Goal: Navigation & Orientation: Find specific page/section

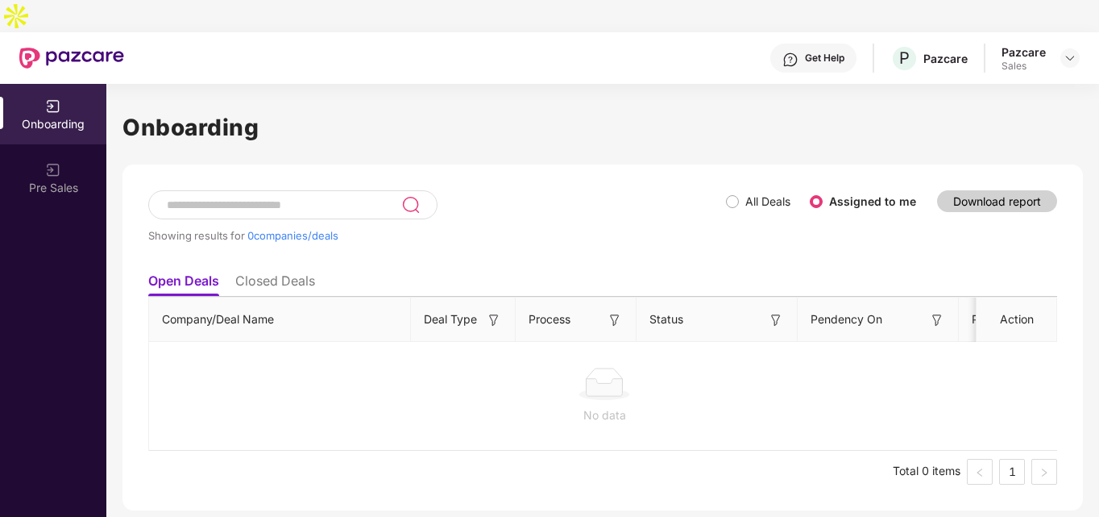
click at [1061, 48] on div at bounding box center [1069, 57] width 19 height 19
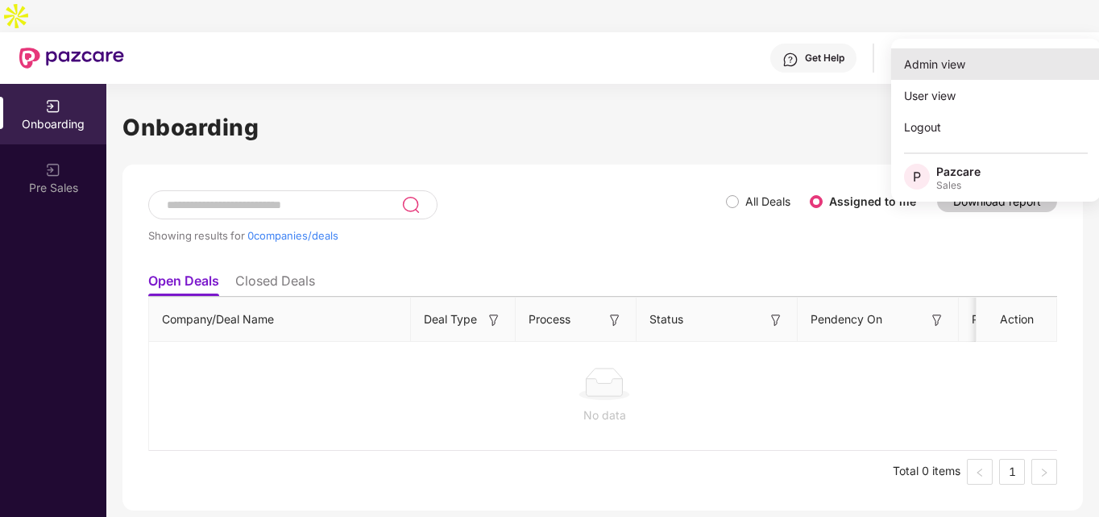
click at [1002, 63] on div "Admin view" at bounding box center [996, 63] width 210 height 31
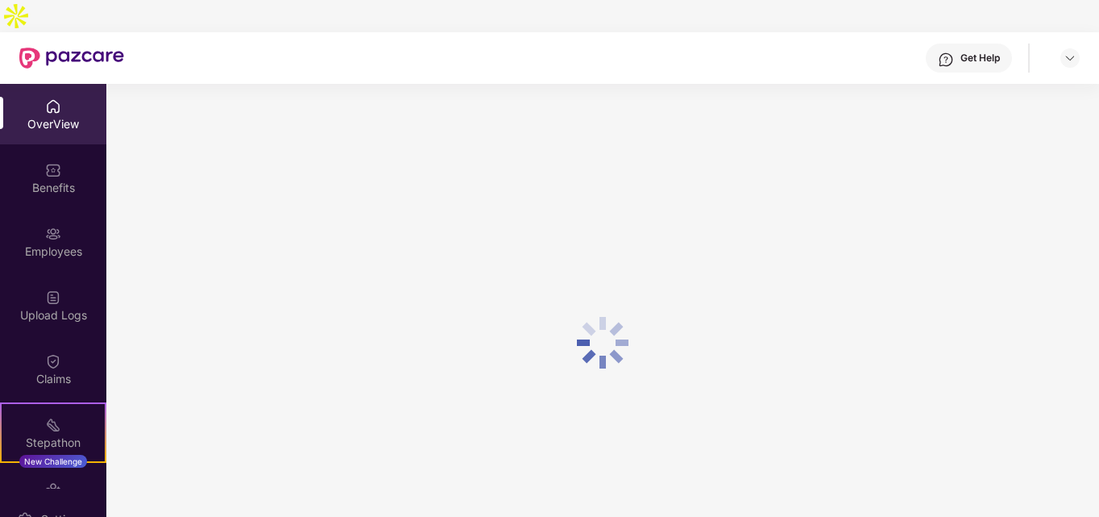
click at [70, 116] on div "OverView" at bounding box center [53, 124] width 106 height 16
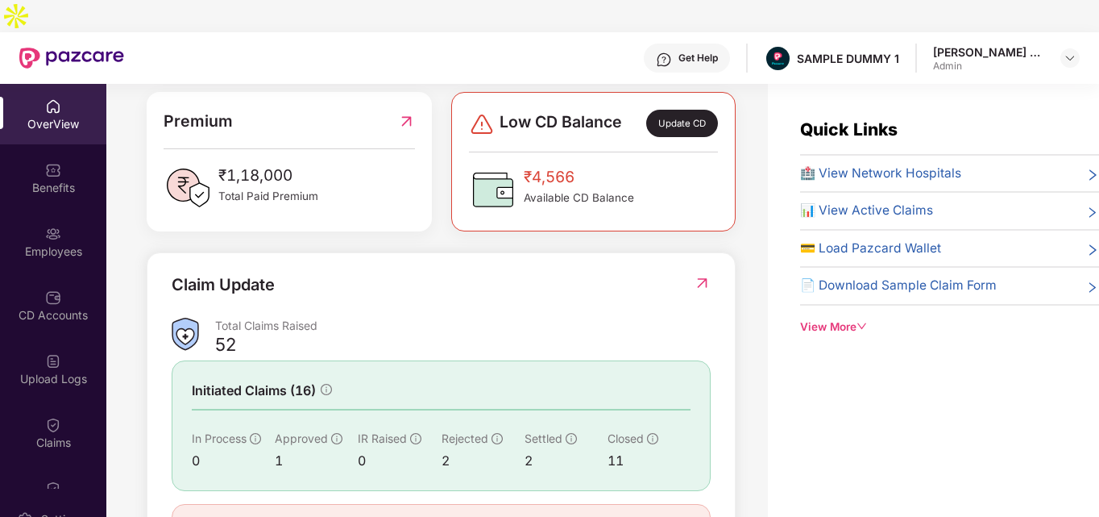
scroll to position [471, 0]
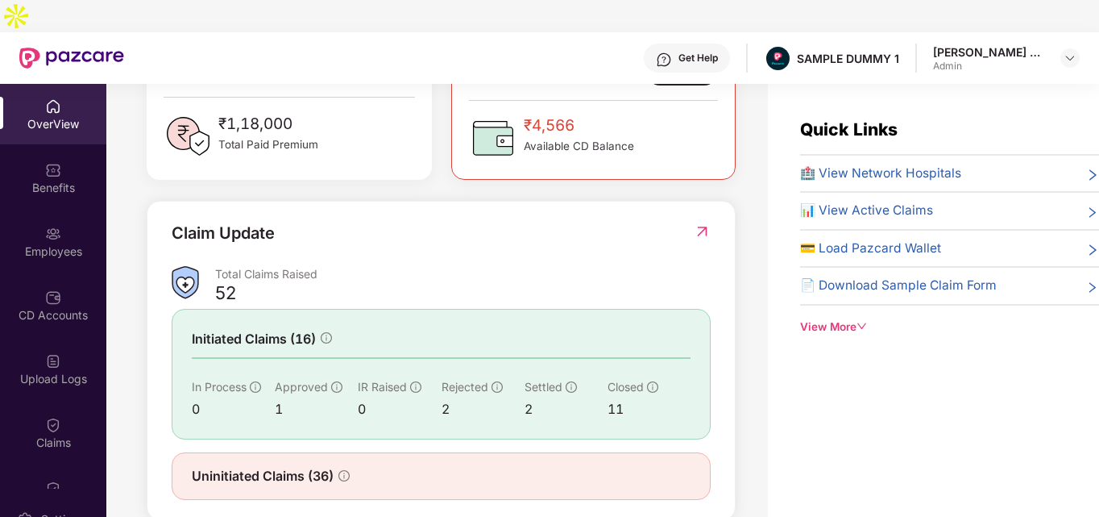
click at [844, 164] on span "🏥 View Network Hospitals" at bounding box center [880, 173] width 161 height 19
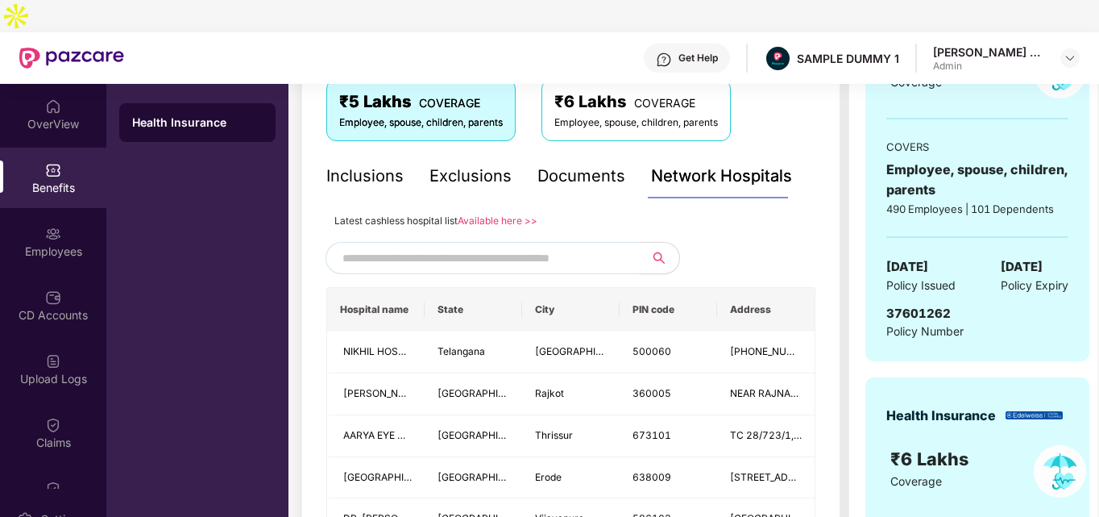
scroll to position [286, 0]
click at [562, 245] on input "text" at bounding box center [480, 257] width 276 height 24
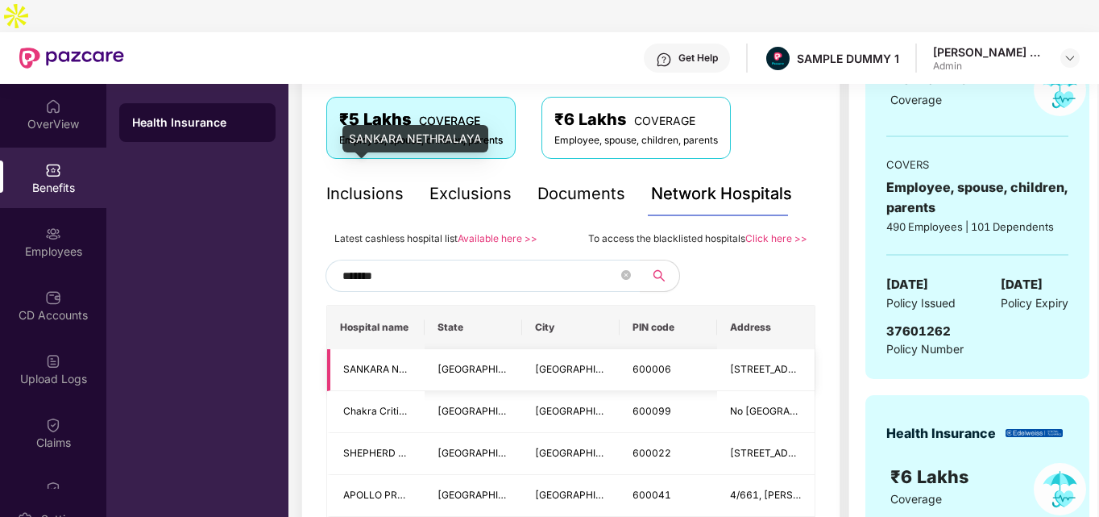
scroll to position [267, 0]
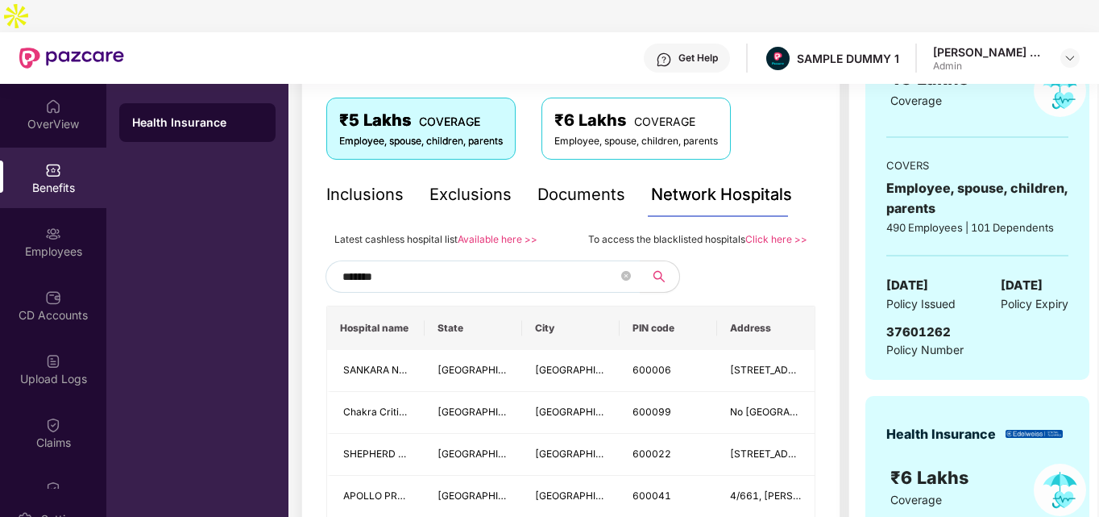
type input "*******"
click at [575, 182] on div "Documents" at bounding box center [581, 194] width 88 height 25
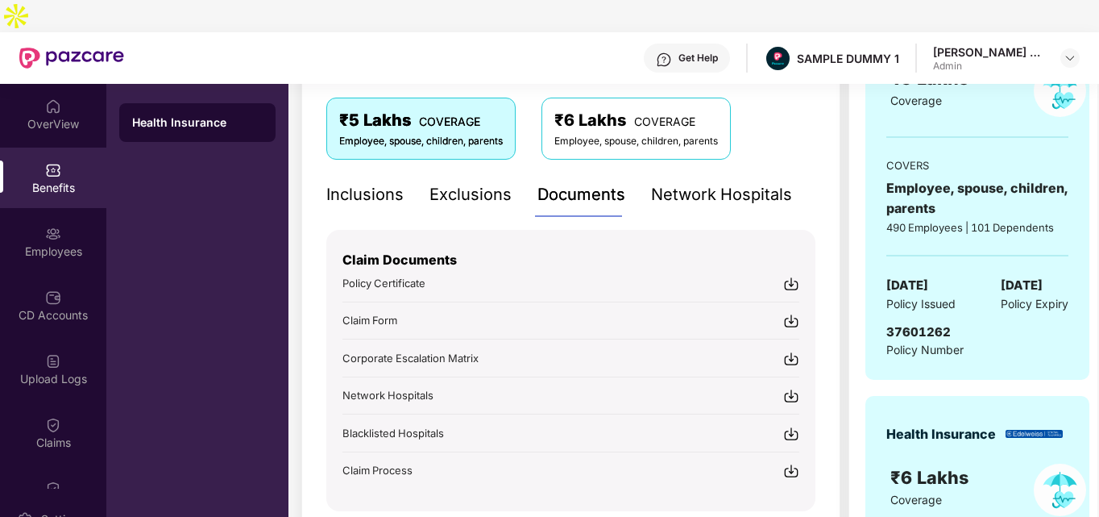
click at [387, 182] on div "Inclusions" at bounding box center [364, 194] width 77 height 25
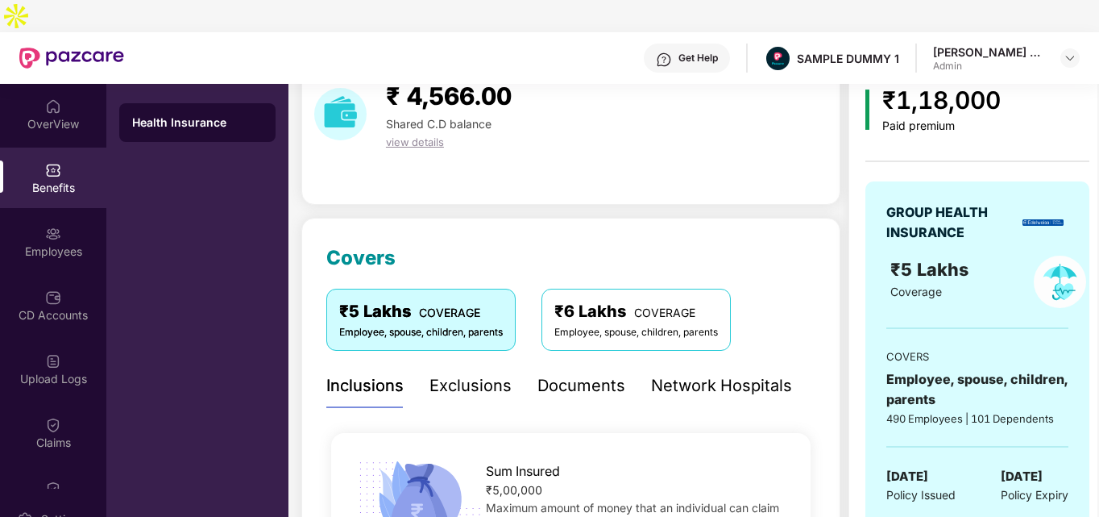
scroll to position [73, 0]
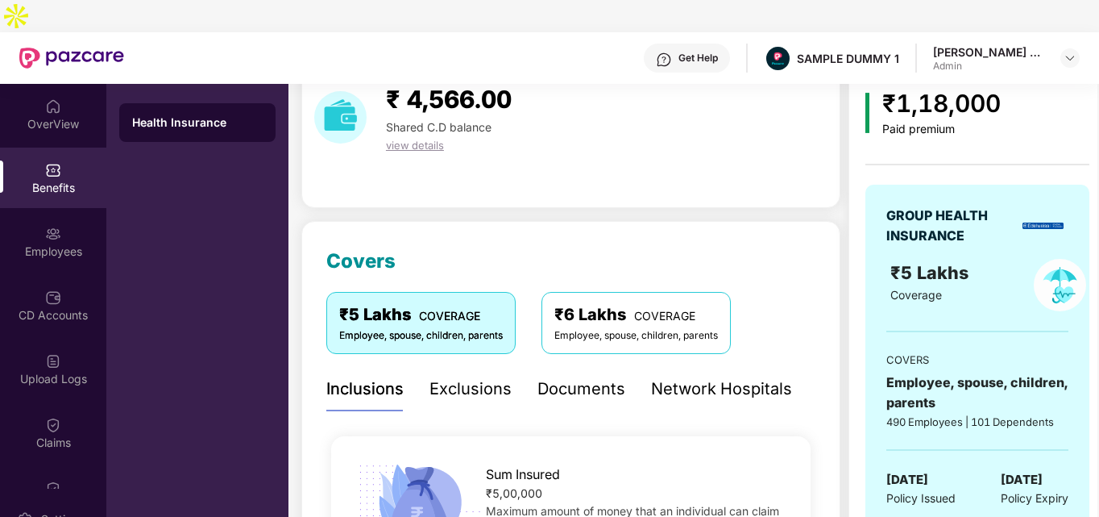
click at [464, 376] on div "Exclusions" at bounding box center [470, 388] width 82 height 25
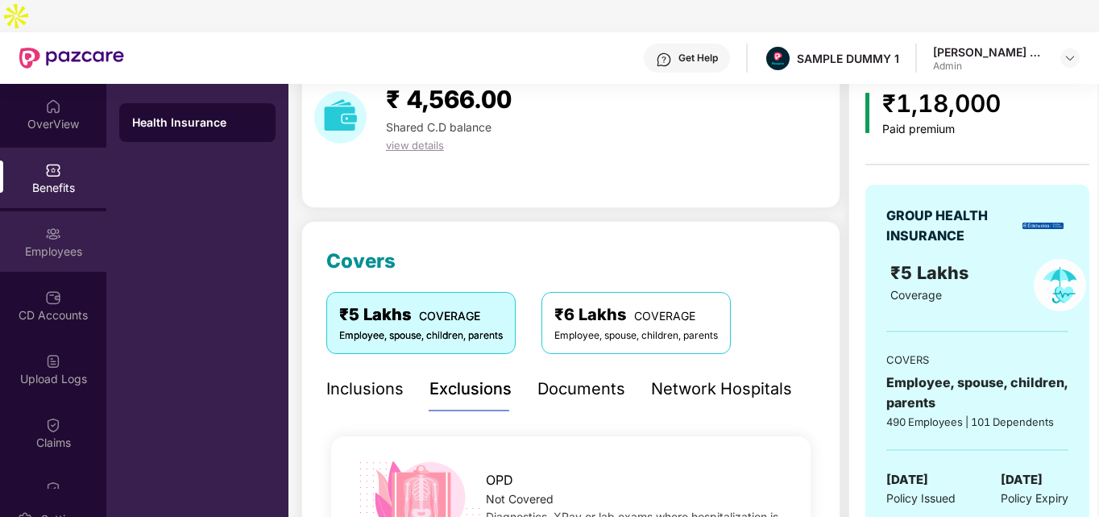
click at [60, 211] on div "Employees" at bounding box center [53, 241] width 106 height 60
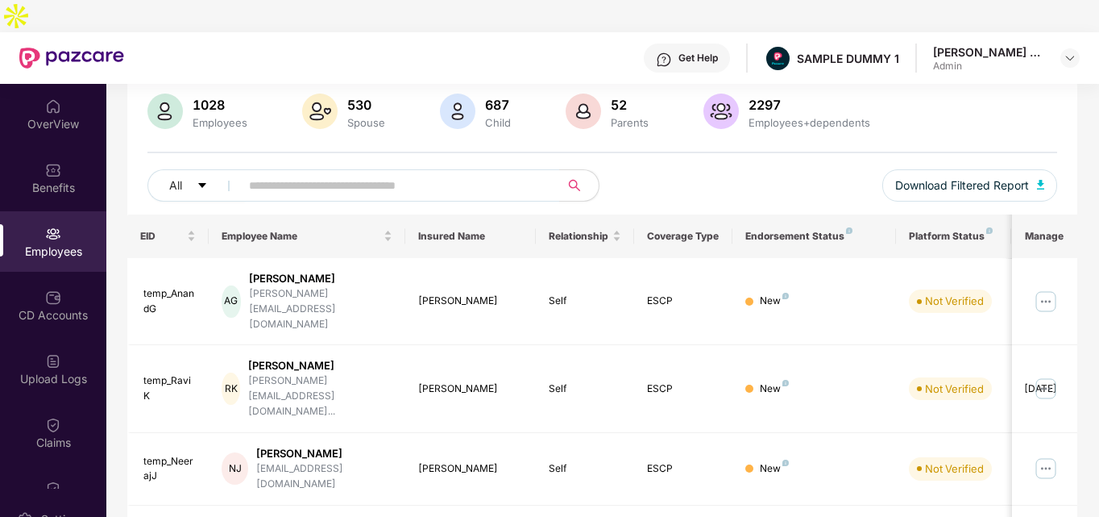
scroll to position [0, 0]
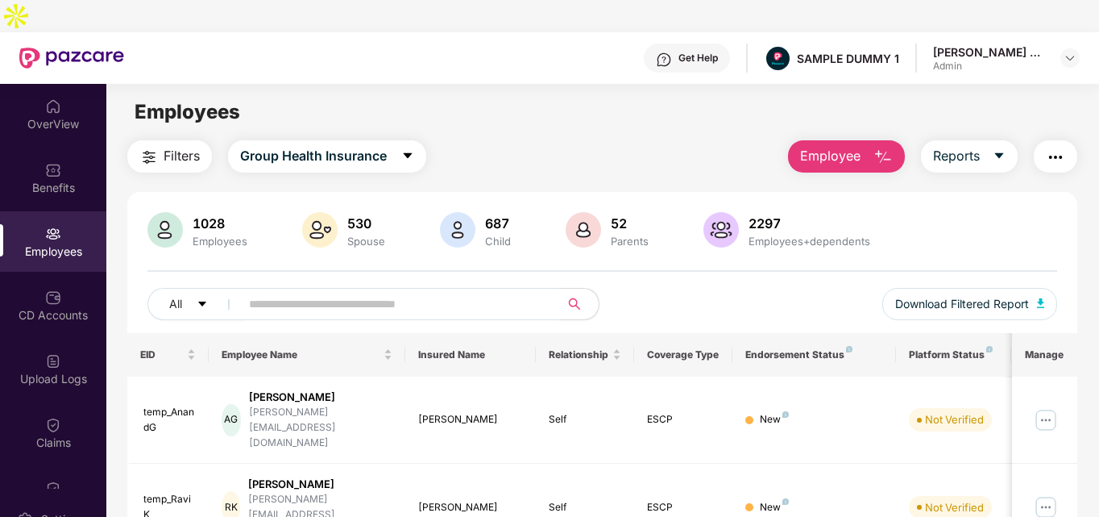
click at [878, 147] on img "button" at bounding box center [882, 156] width 19 height 19
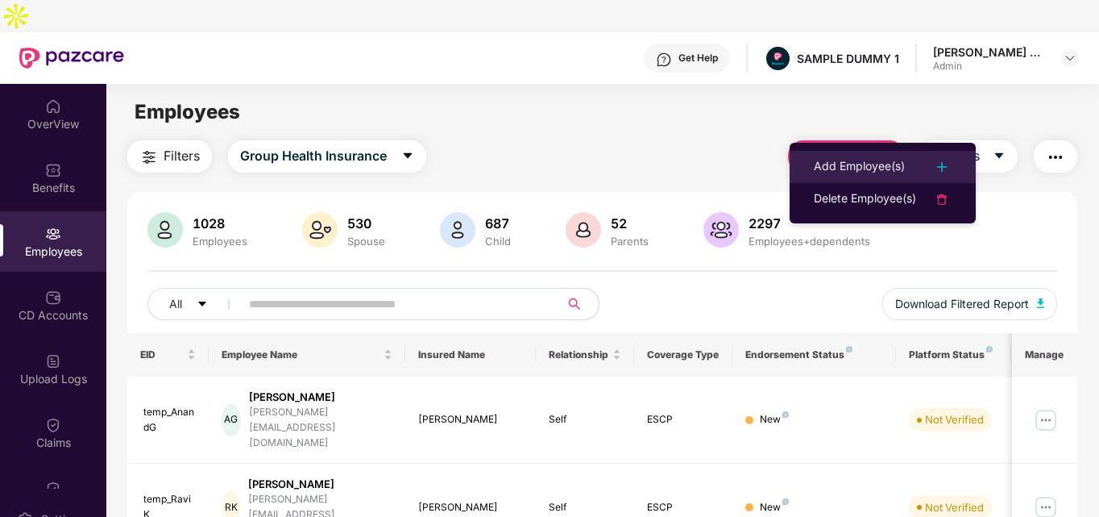
click at [878, 159] on div "Add Employee(s)" at bounding box center [859, 166] width 91 height 19
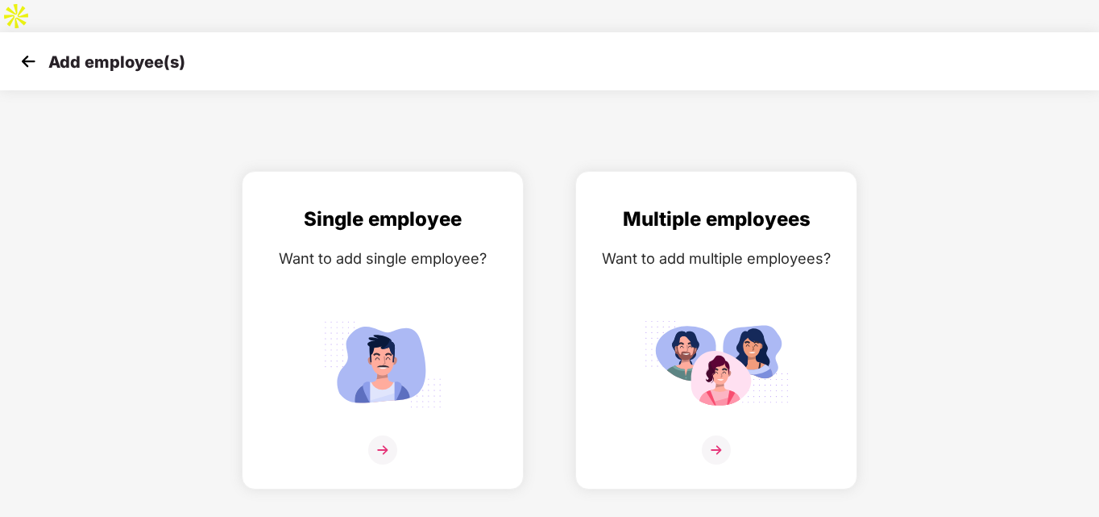
click at [29, 49] on img at bounding box center [28, 61] width 24 height 24
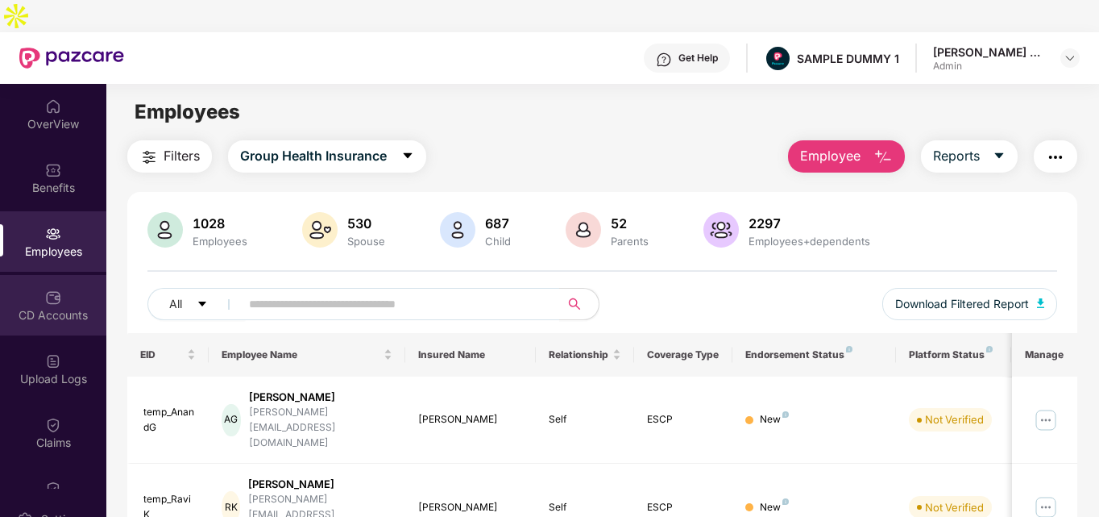
click at [65, 275] on div "CD Accounts" at bounding box center [53, 305] width 106 height 60
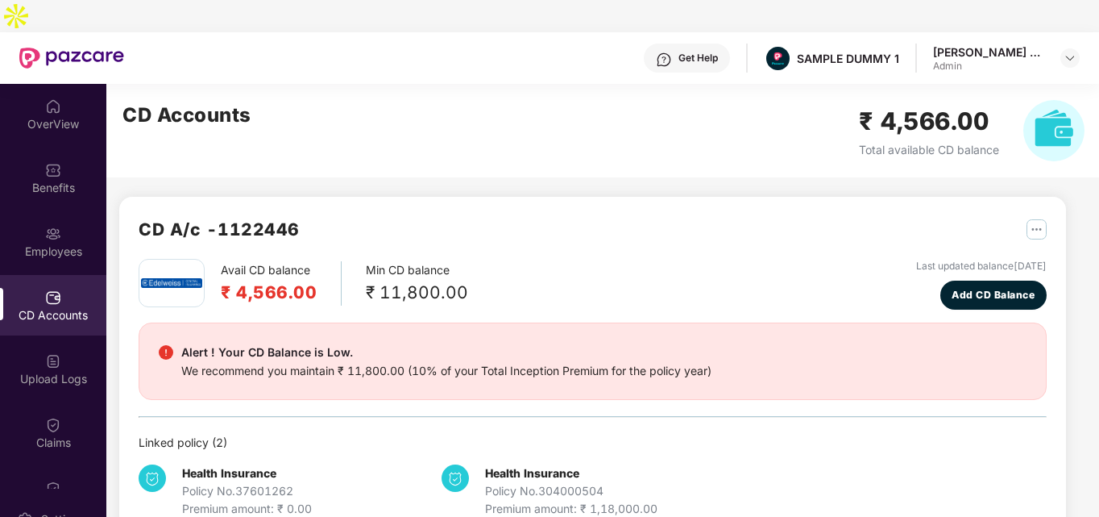
scroll to position [7, 0]
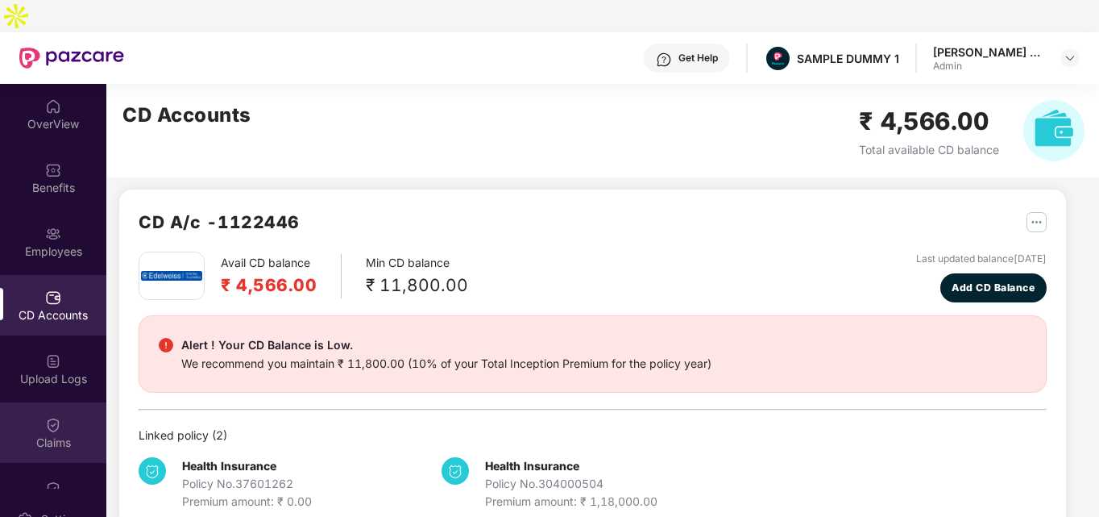
click at [66, 402] on div "Claims" at bounding box center [53, 432] width 106 height 60
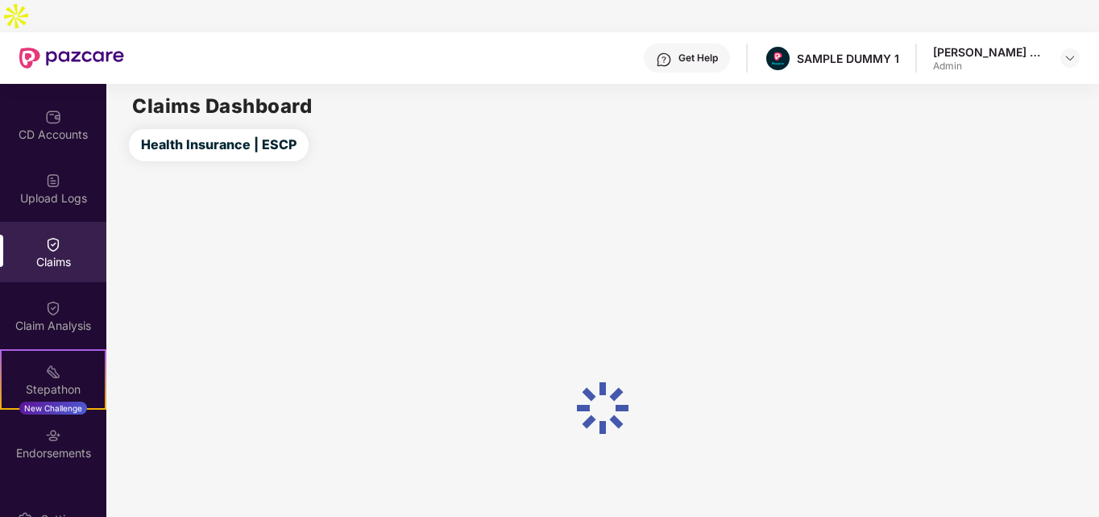
scroll to position [296, 0]
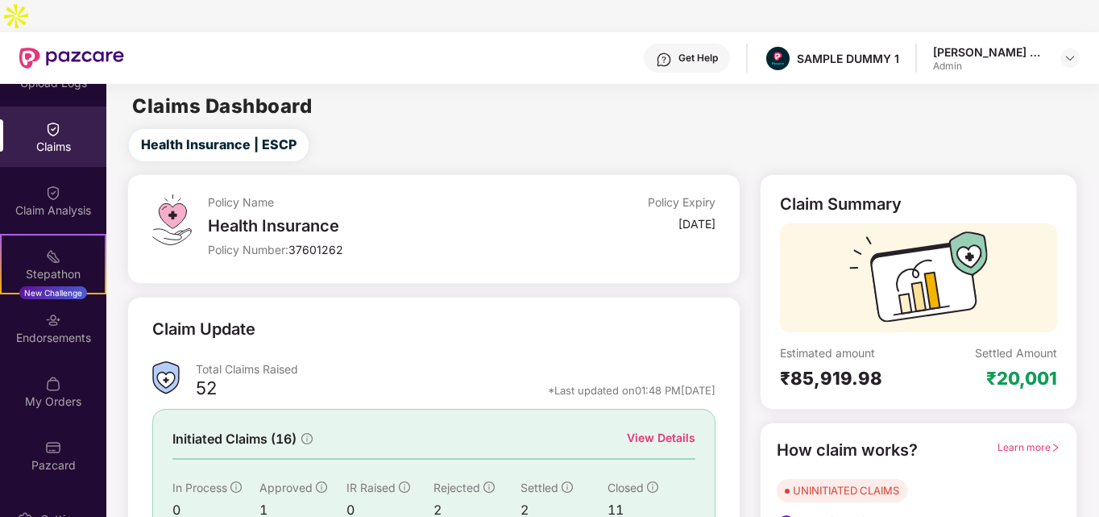
click at [686, 429] on div "View Details" at bounding box center [661, 438] width 68 height 18
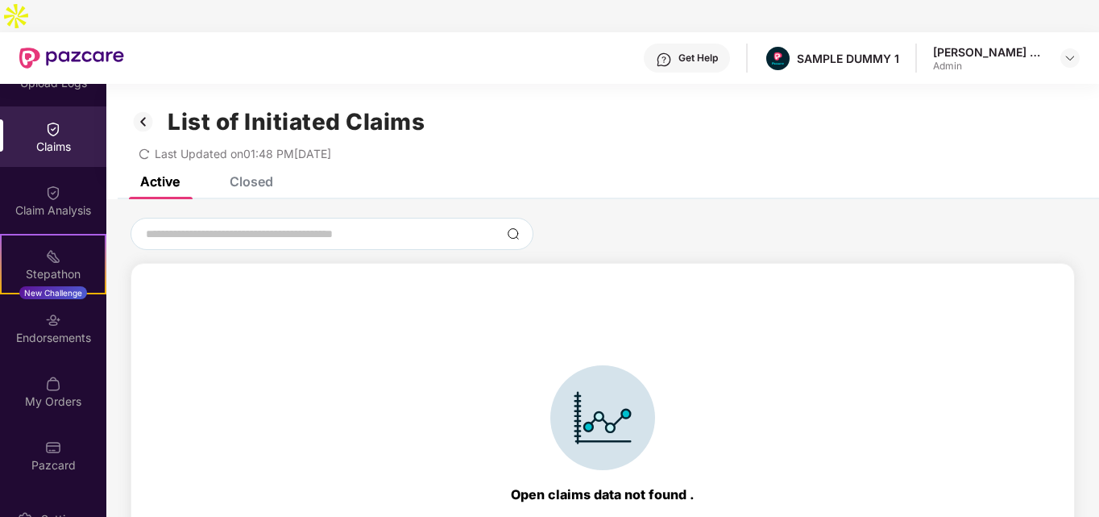
click at [271, 139] on div "List of Initiated Claims Last Updated on 01:48 PM[DATE]" at bounding box center [602, 130] width 993 height 93
click at [271, 173] on div "Closed" at bounding box center [252, 181] width 44 height 16
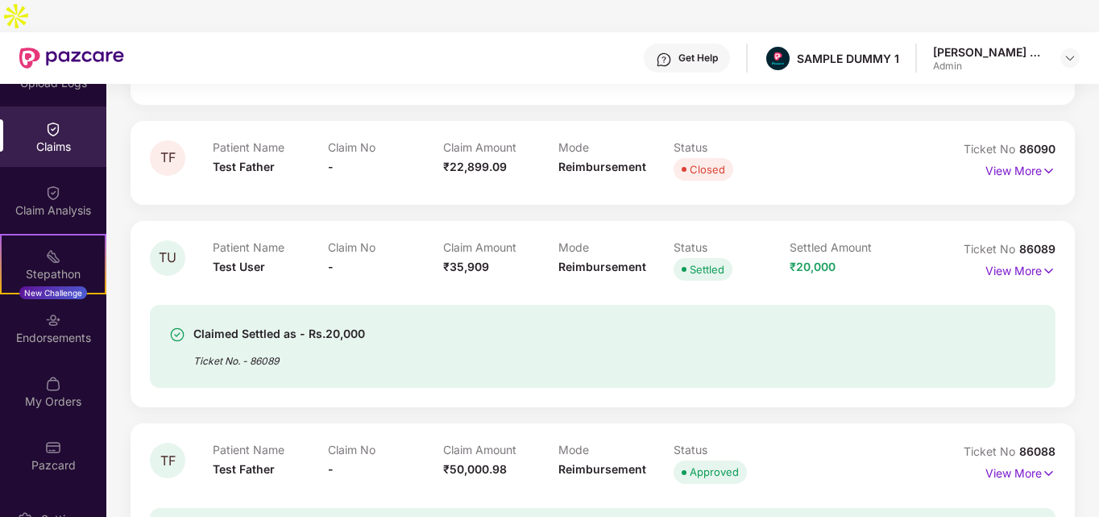
scroll to position [1007, 0]
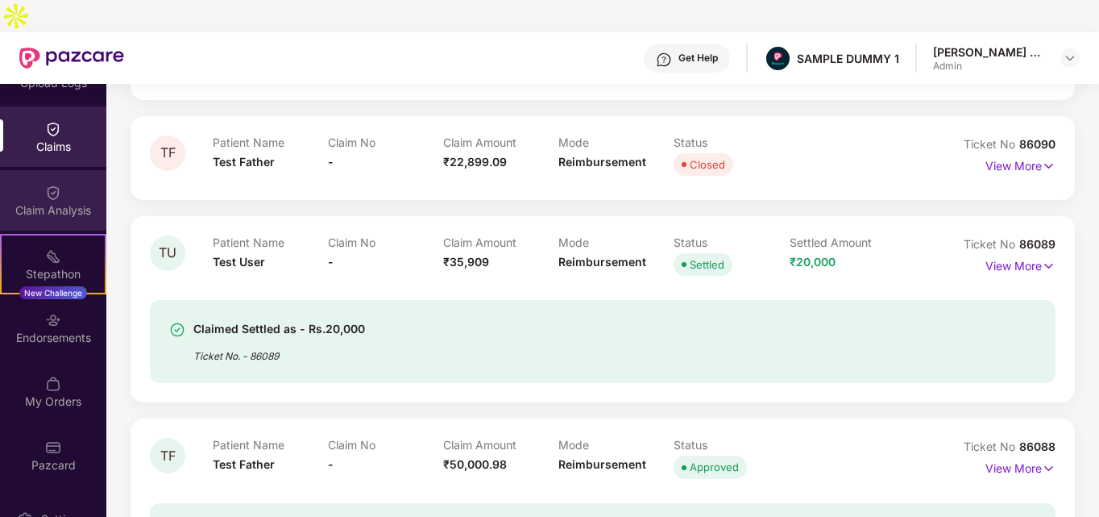
click at [84, 202] on div "Claim Analysis" at bounding box center [53, 210] width 106 height 16
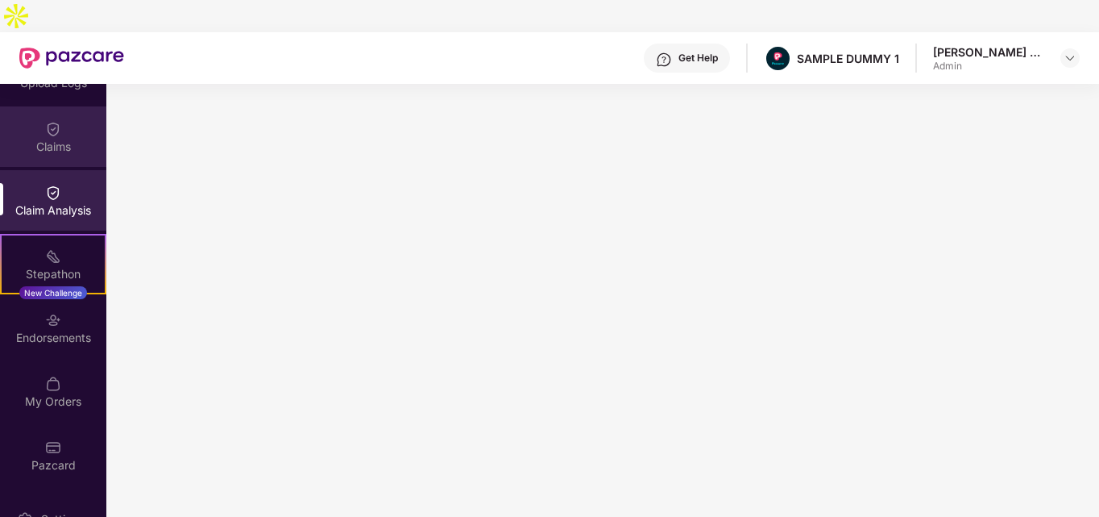
scroll to position [0, 0]
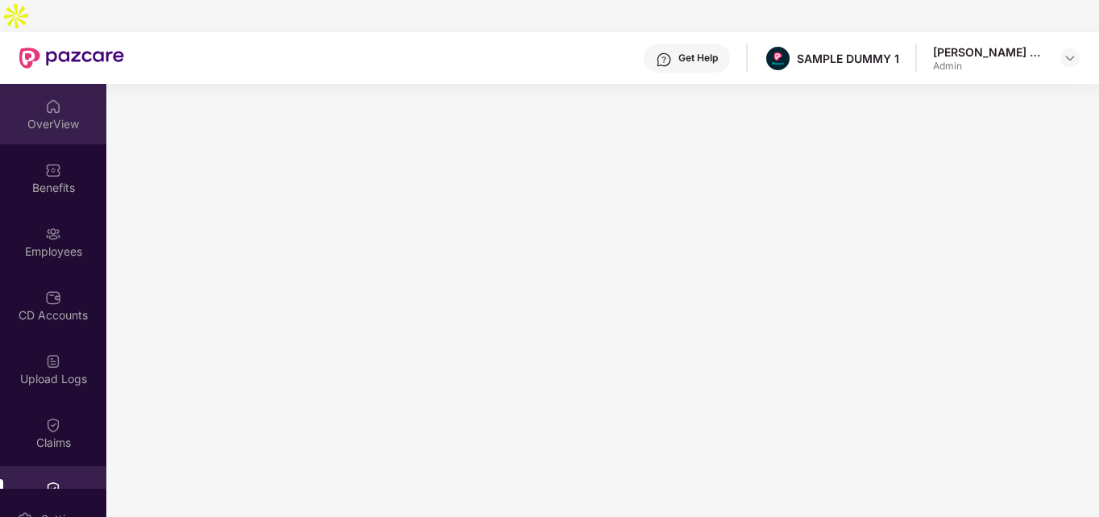
click at [52, 98] on img at bounding box center [53, 106] width 16 height 16
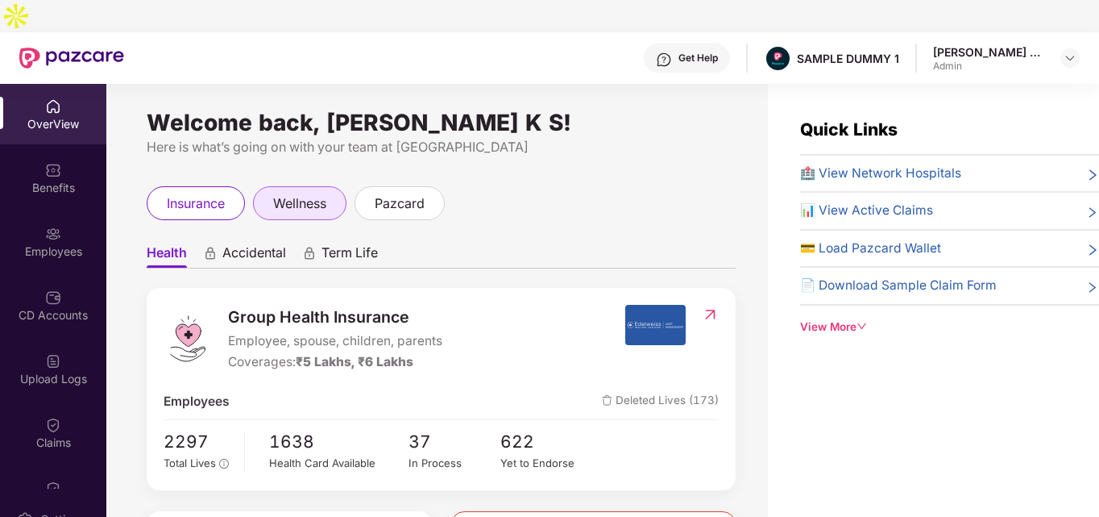
click at [296, 193] on span "wellness" at bounding box center [299, 203] width 53 height 20
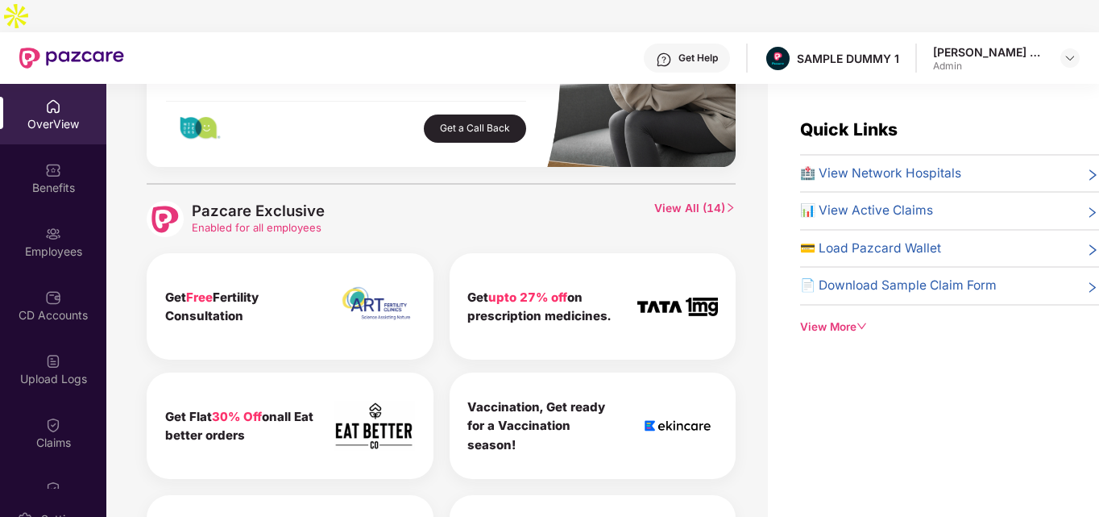
scroll to position [786, 0]
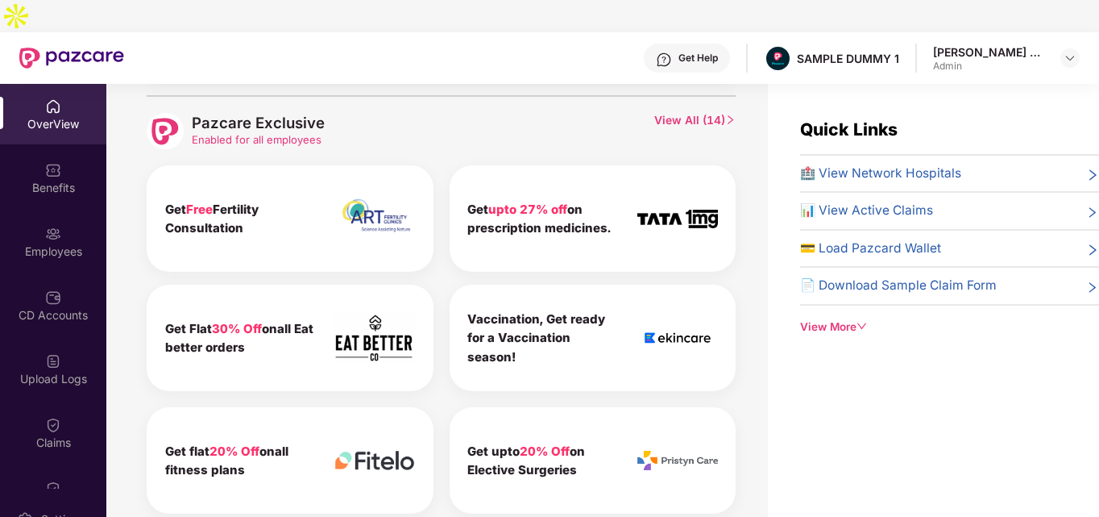
click at [719, 113] on span "View All ( 14 )" at bounding box center [695, 131] width 82 height 37
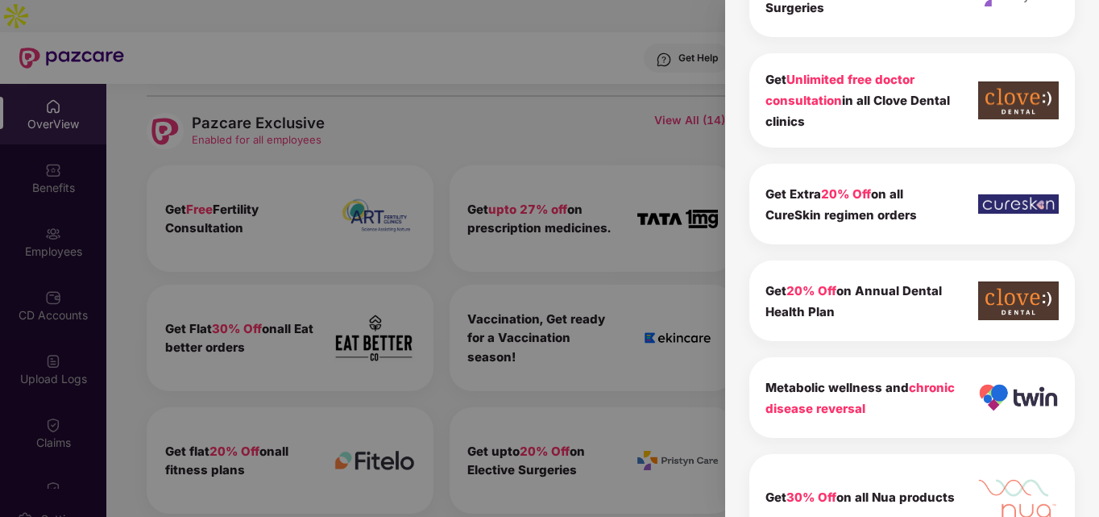
scroll to position [0, 0]
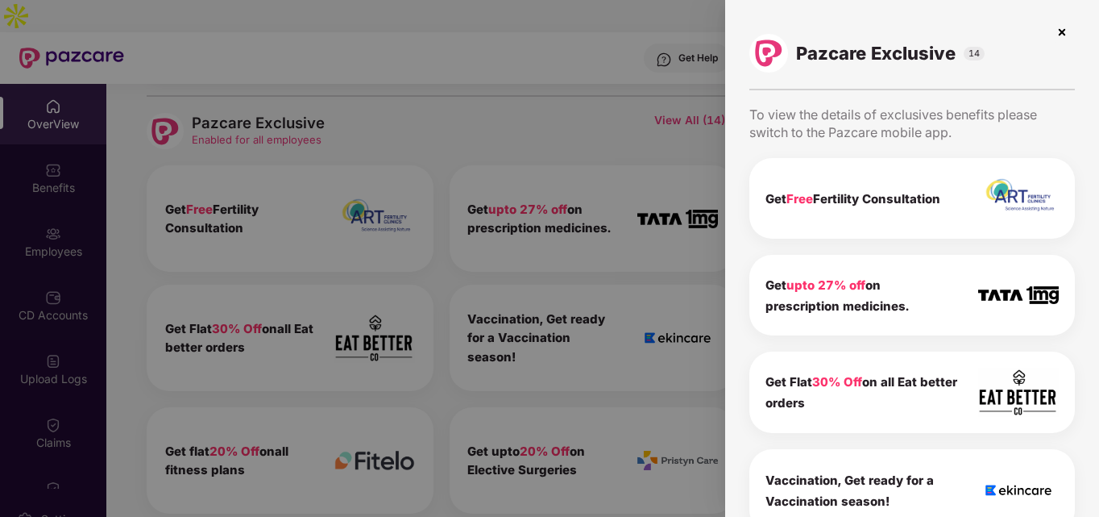
click at [1053, 29] on img at bounding box center [1062, 32] width 26 height 26
